Goal: Information Seeking & Learning: Find specific fact

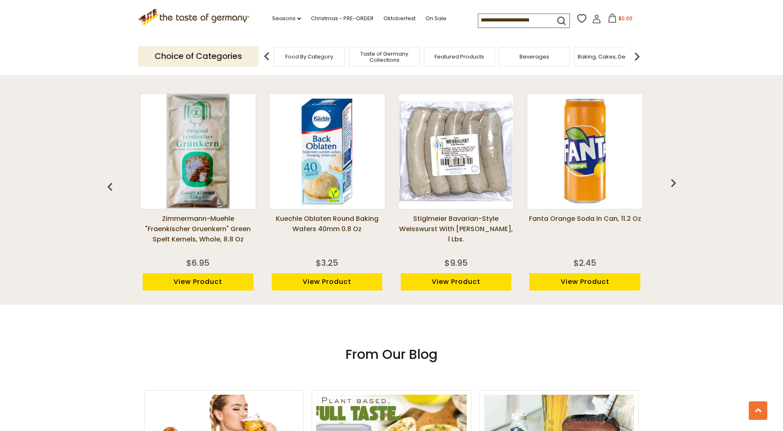
scroll to position [701, 0]
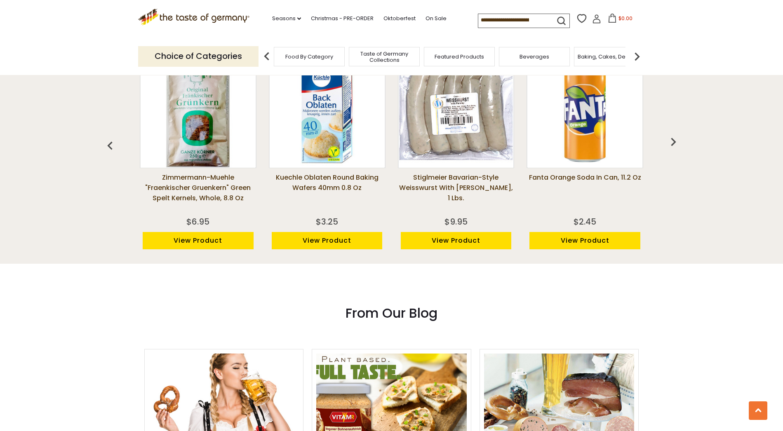
click at [594, 153] on img at bounding box center [585, 110] width 115 height 115
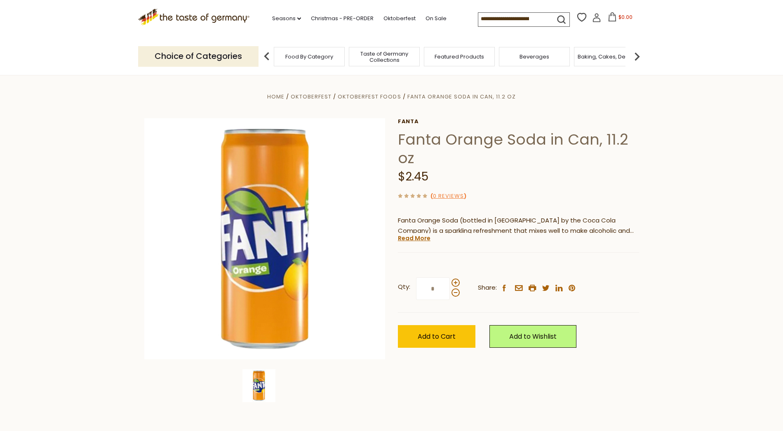
drag, startPoint x: 417, startPoint y: 240, endPoint x: 424, endPoint y: 239, distance: 7.9
click at [417, 240] on link "Read More" at bounding box center [414, 238] width 33 height 8
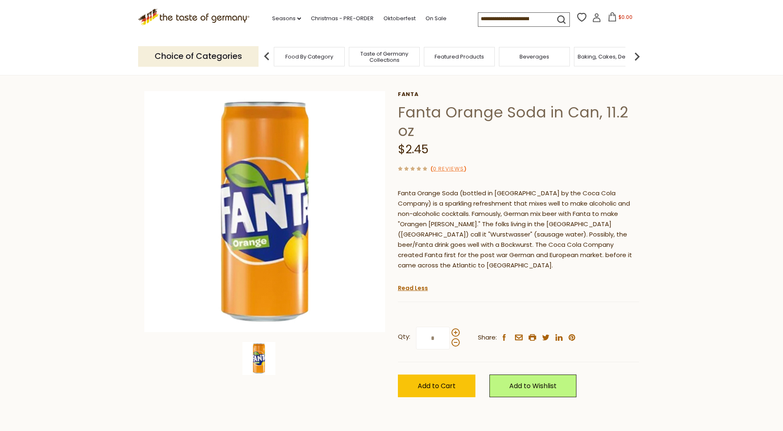
scroll to position [41, 0]
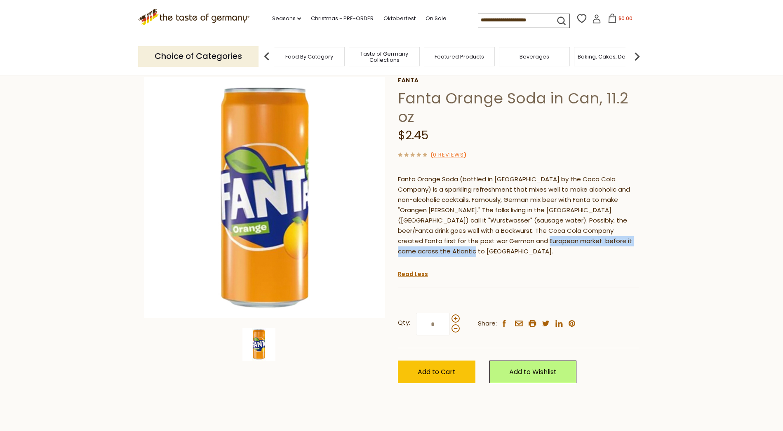
drag, startPoint x: 460, startPoint y: 243, endPoint x: 622, endPoint y: 251, distance: 162.3
click at [620, 250] on div "Fanta Orange Soda (bottled in Germany by the Coca Cola Company) is a sparkling …" at bounding box center [518, 218] width 241 height 101
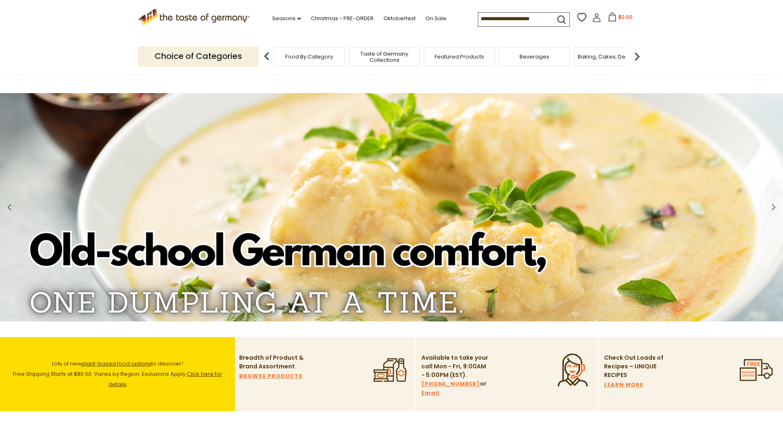
click at [306, 57] on span "Food By Category" at bounding box center [309, 57] width 48 height 6
click at [302, 56] on span "Food By Category" at bounding box center [305, 57] width 48 height 6
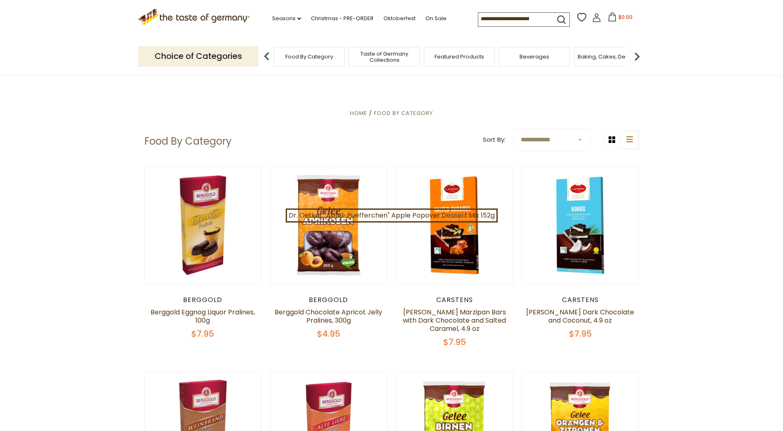
click at [288, 58] on span "Food By Category" at bounding box center [309, 57] width 48 height 6
click at [397, 111] on span "Food By Category" at bounding box center [403, 113] width 59 height 8
click at [630, 140] on icon "list icon" at bounding box center [630, 140] width 7 height 6
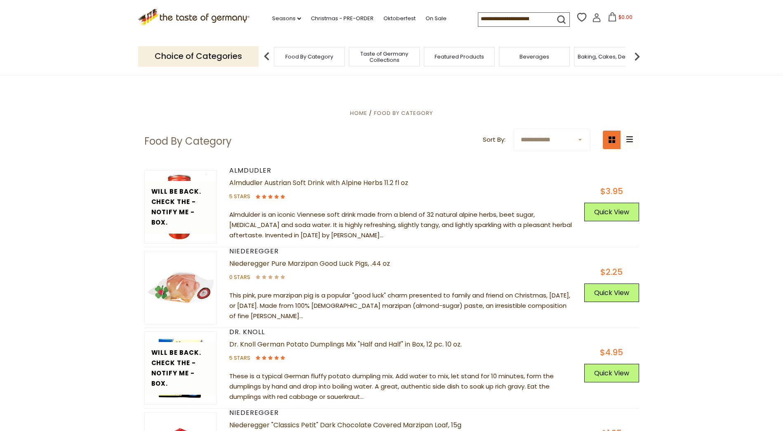
click at [615, 138] on button "grid icon" at bounding box center [612, 140] width 19 height 19
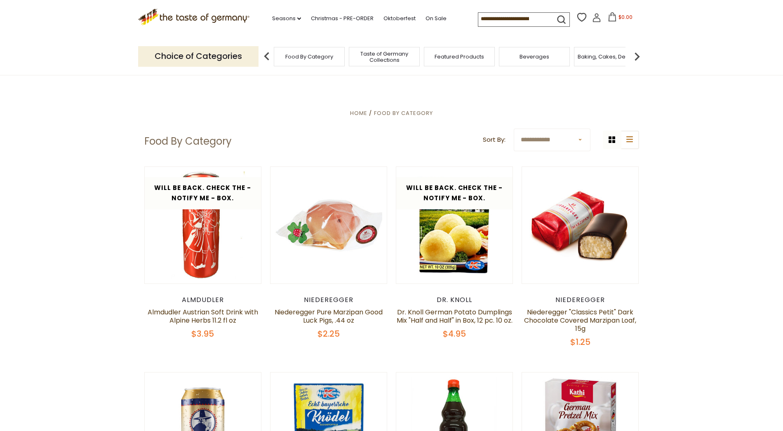
click at [224, 56] on p "Choice of Categories" at bounding box center [198, 56] width 120 height 20
click at [245, 57] on p "Choice of Categories" at bounding box center [198, 56] width 120 height 20
click at [293, 56] on span "Food By Category" at bounding box center [309, 57] width 48 height 6
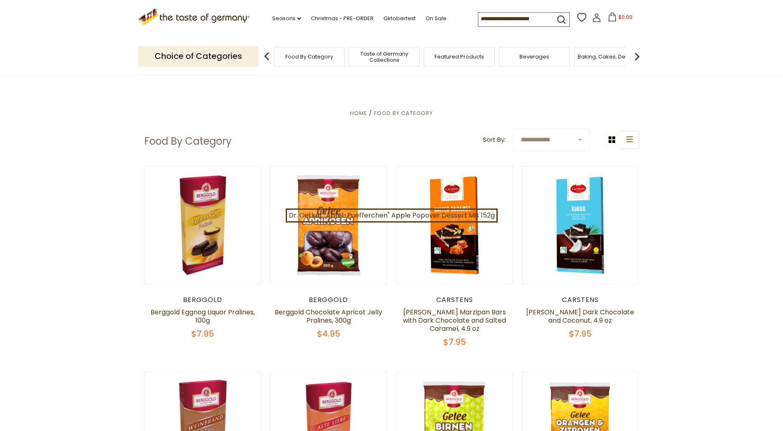
click at [580, 141] on select "**********" at bounding box center [552, 140] width 77 height 23
click at [508, 110] on ul "Home Food By Category" at bounding box center [391, 113] width 495 height 10
click at [515, 20] on input at bounding box center [514, 19] width 70 height 12
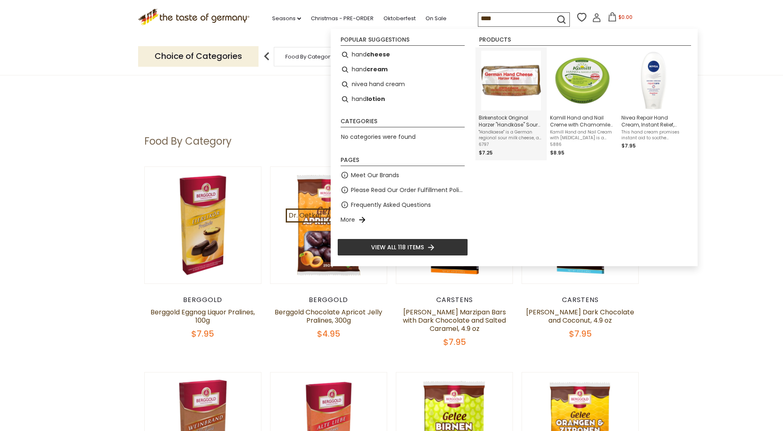
type input "****"
click at [526, 80] on img "Instant Search Results" at bounding box center [511, 81] width 60 height 60
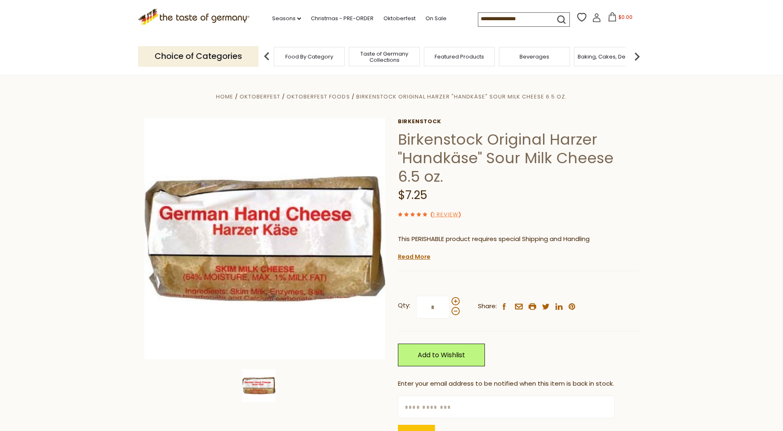
click at [512, 22] on input at bounding box center [514, 19] width 70 height 12
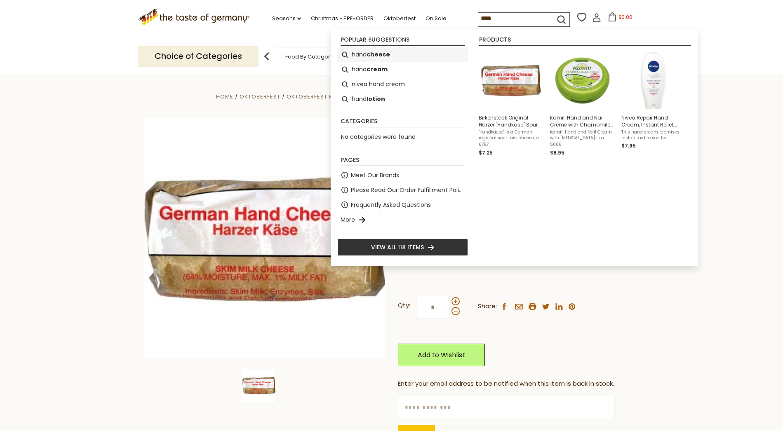
click at [383, 52] on b "cheese" at bounding box center [379, 54] width 24 height 9
type input "**********"
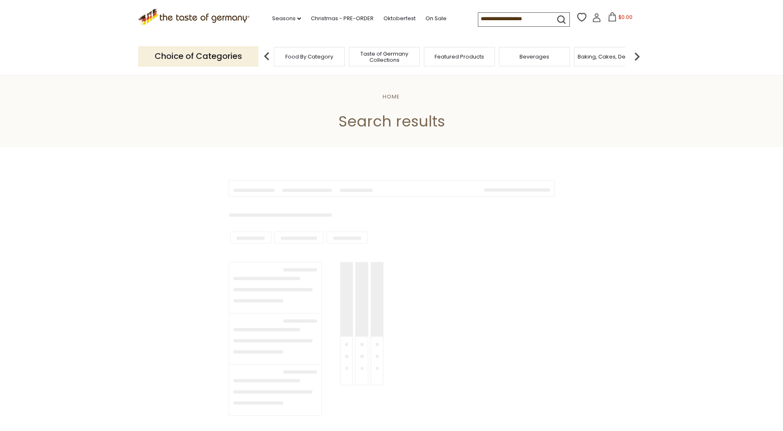
type input "**********"
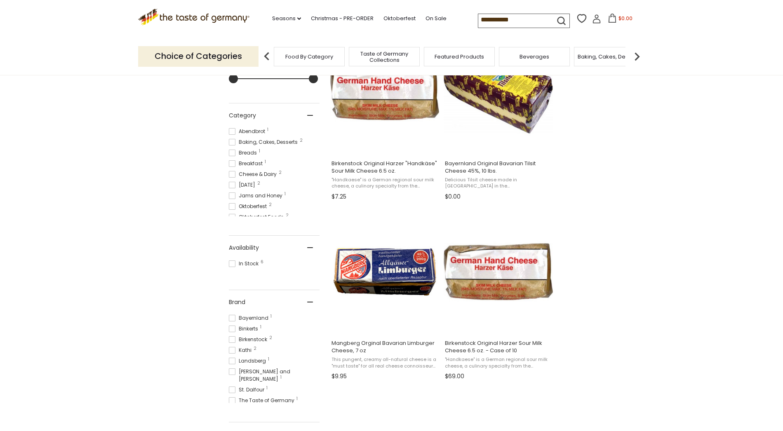
scroll to position [206, 0]
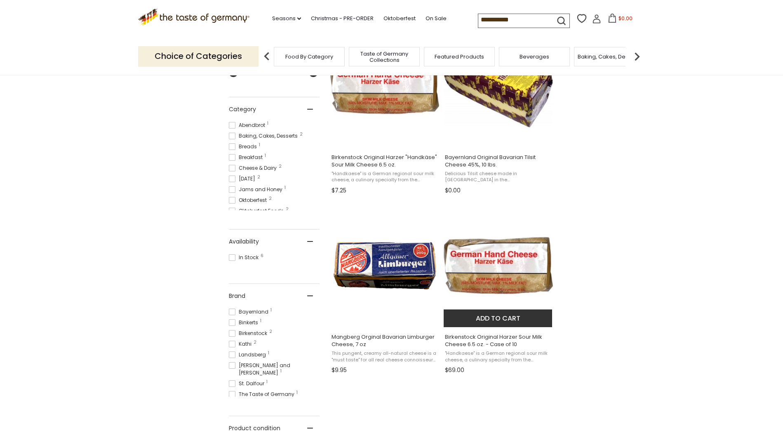
click at [514, 274] on img "Birkenstock Original Harzer Sour Milk Cheese 6.5 oz. - Case of 10" at bounding box center [498, 265] width 109 height 109
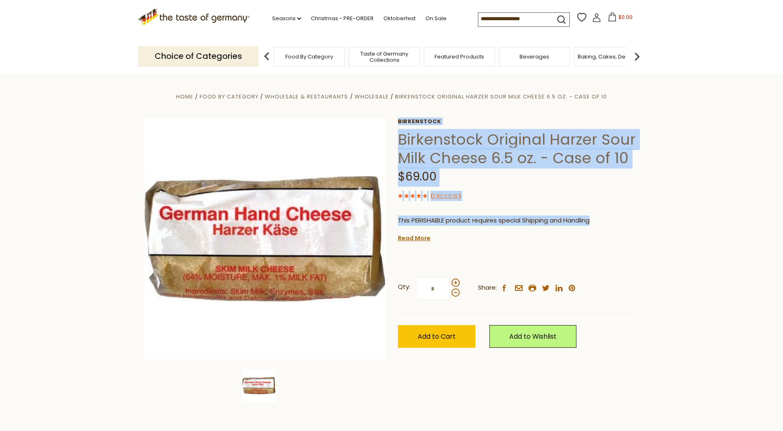
drag, startPoint x: 598, startPoint y: 222, endPoint x: 397, endPoint y: 208, distance: 201.0
click at [397, 208] on div "Home Food By Category Wholesale & Restaurants Wholesale Birkenstock Original Ha…" at bounding box center [391, 251] width 507 height 318
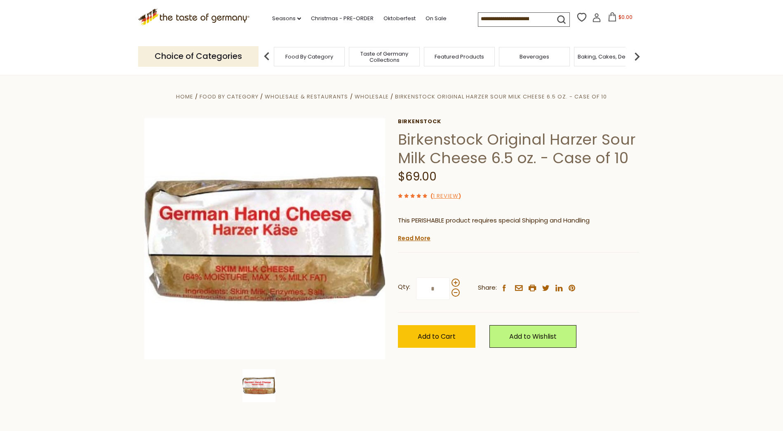
click at [458, 230] on div "This PERISHABLE product requires special Shipping and Handling We will ship thi…" at bounding box center [518, 229] width 241 height 27
